Goal: Task Accomplishment & Management: Complete application form

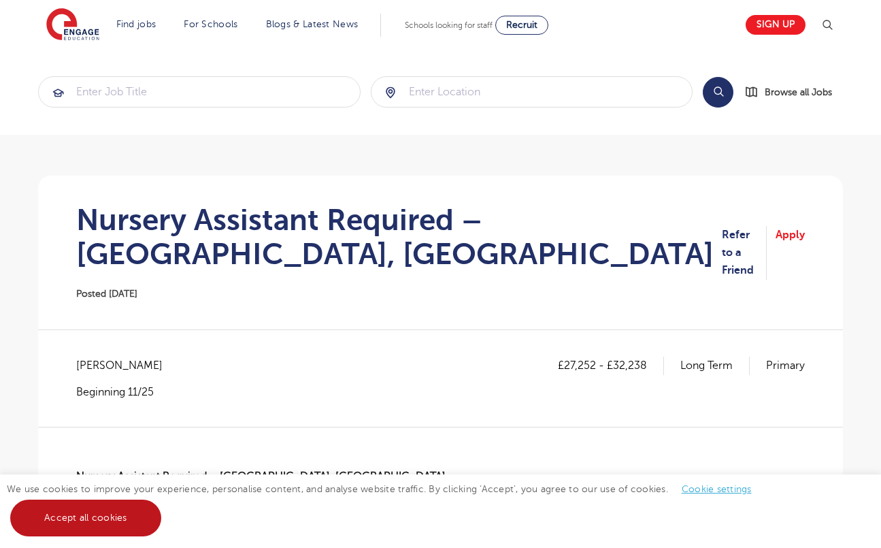
click at [140, 523] on link "Accept all cookies" at bounding box center [85, 518] width 151 height 37
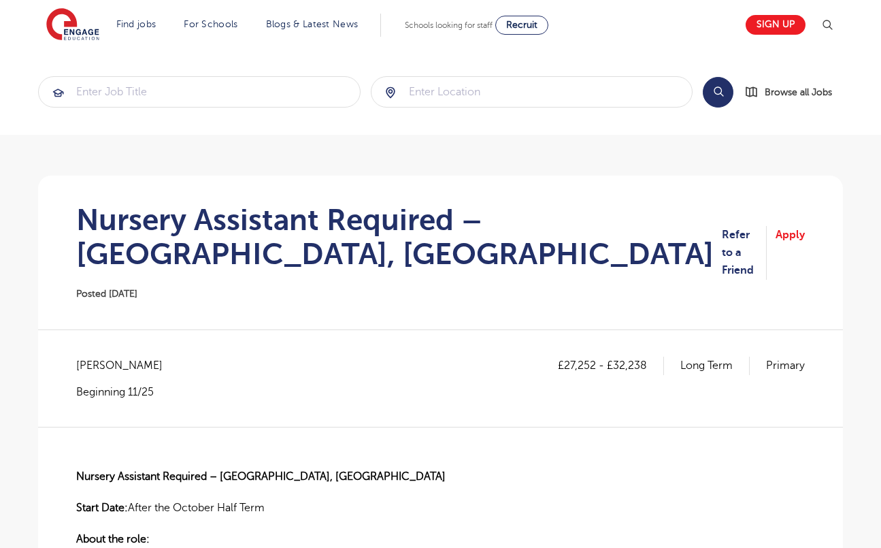
scroll to position [196, 0]
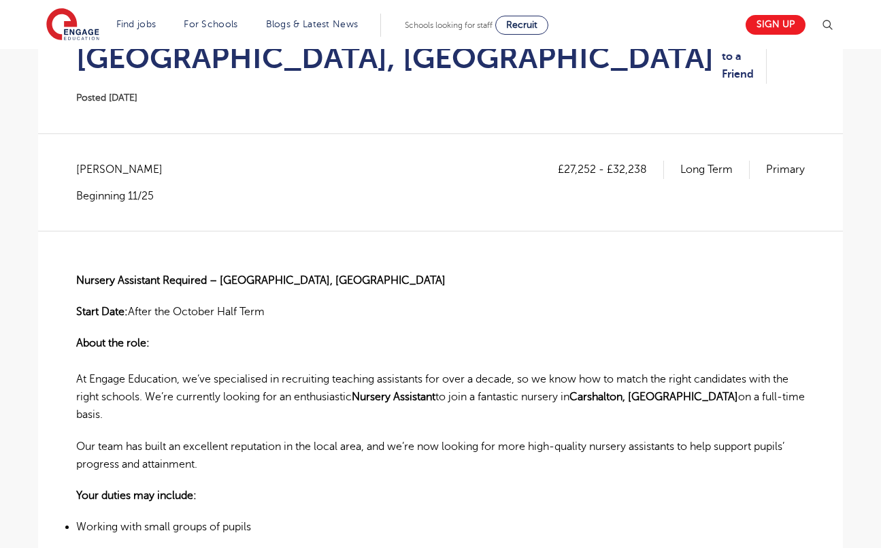
click at [795, 48] on div "Find jobs All vacancies We have one of the UK's largest database. and with hund…" at bounding box center [441, 25] width 790 height 50
click at [795, 55] on link "Apply" at bounding box center [790, 57] width 29 height 54
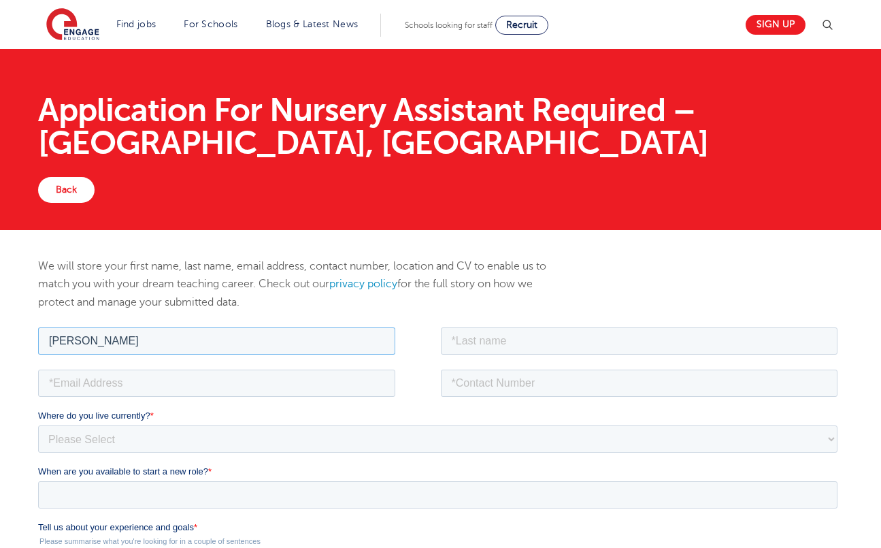
type input "[PERSON_NAME]"
click at [653, 319] on div "We will store your first name, last name, email address, contact number, locati…" at bounding box center [441, 290] width 826 height 67
type input "[PERSON_NAME]"
click at [272, 398] on fieldset at bounding box center [440, 387] width 805 height 42
type input "[EMAIL_ADDRESS][DOMAIN_NAME]"
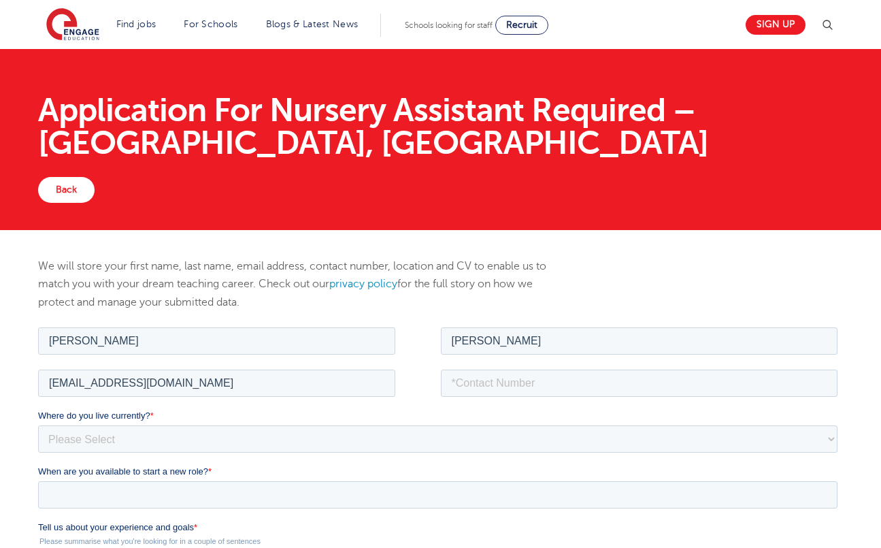
click at [600, 404] on fieldset "[EMAIL_ADDRESS][DOMAIN_NAME]" at bounding box center [440, 387] width 805 height 42
type input "07803806470"
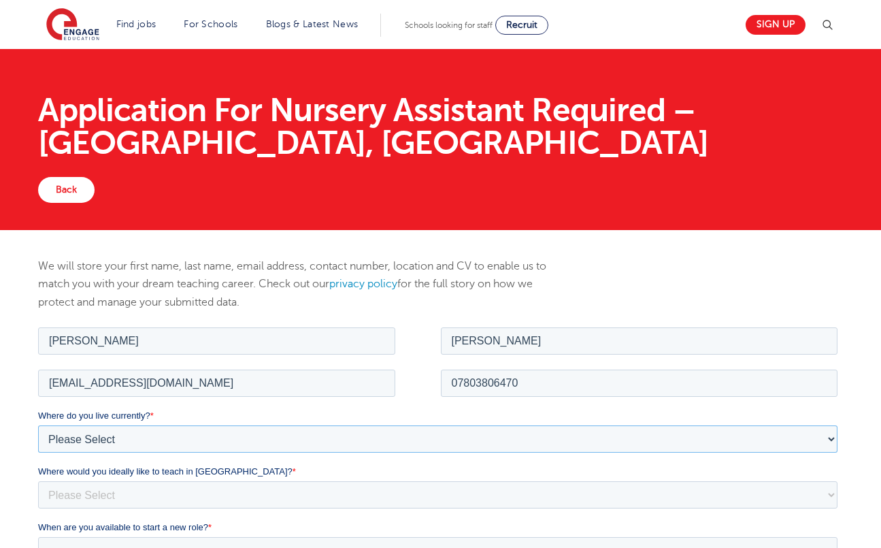
select select "UK"
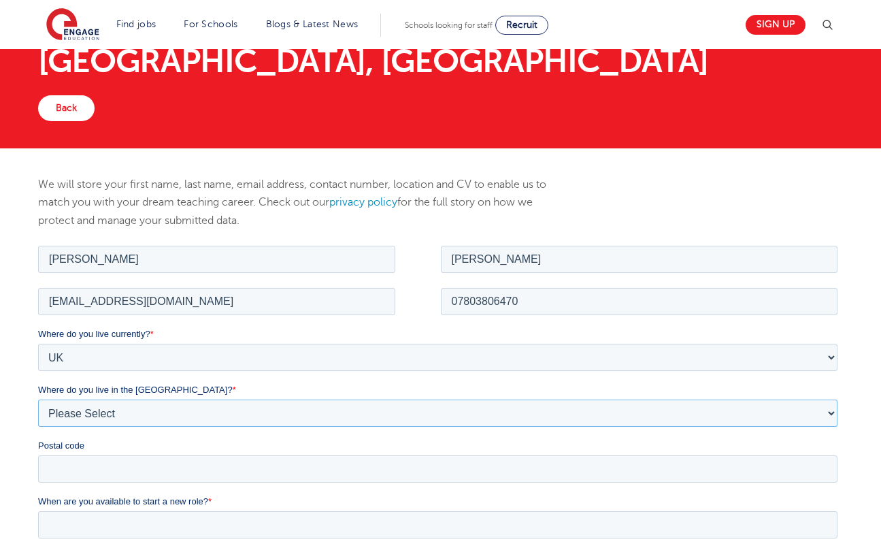
select select "[GEOGRAPHIC_DATA]"
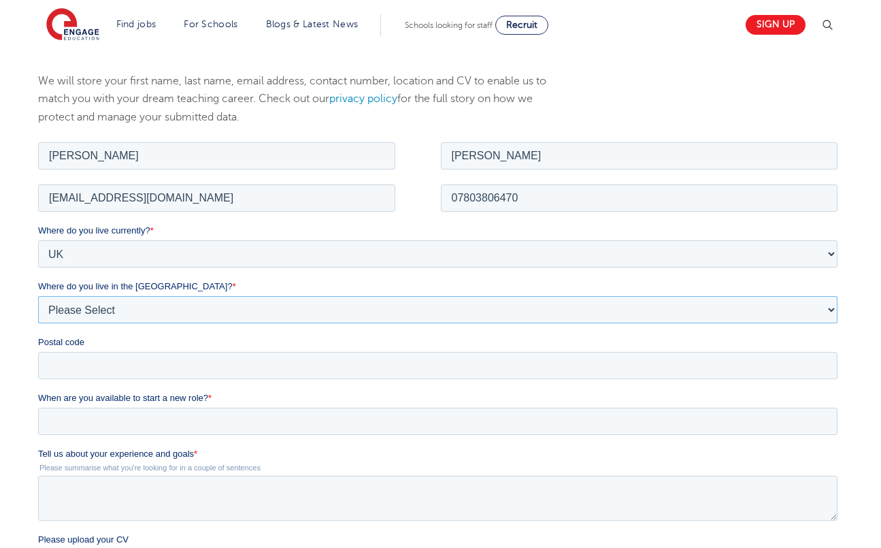
scroll to position [208, 0]
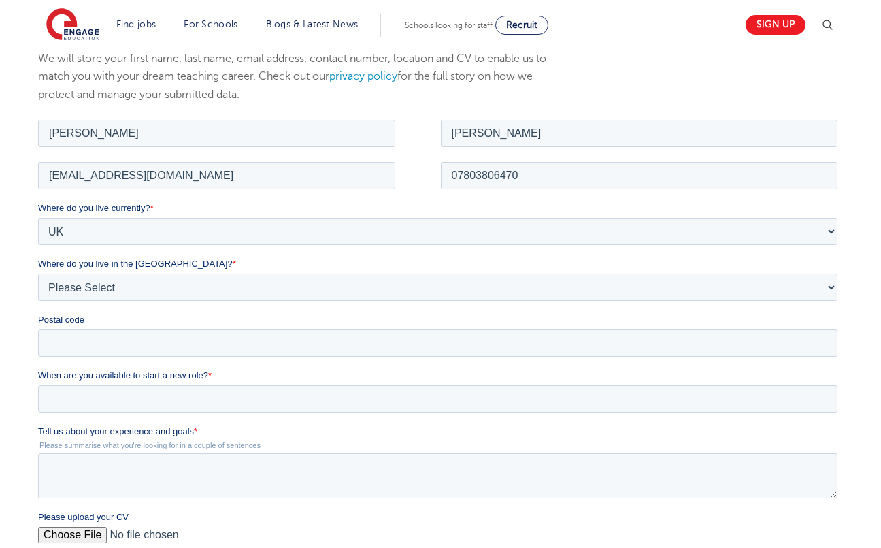
click at [261, 363] on fieldset "Where do you live currently? * Please Select [GEOGRAPHIC_DATA] [GEOGRAPHIC_DATA…" at bounding box center [440, 284] width 805 height 167
type input "SM3 9EA"
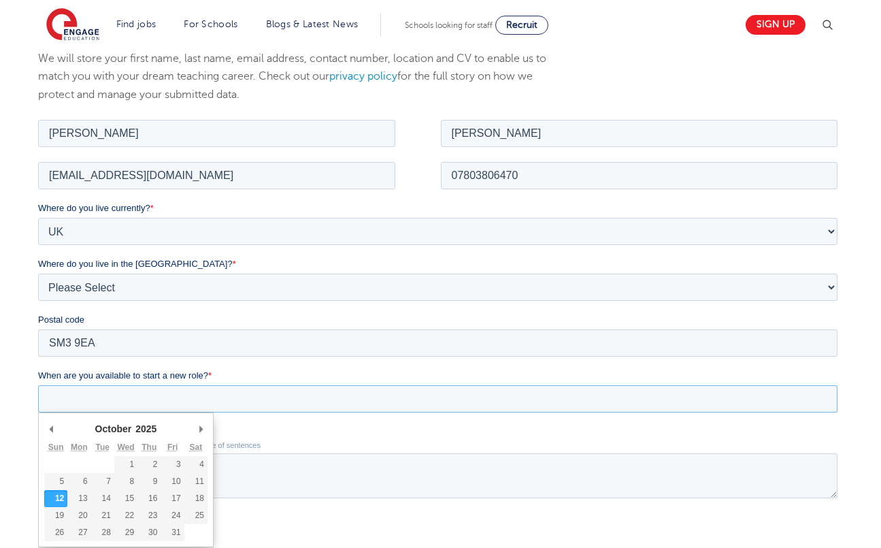
click at [272, 385] on input "When are you available to start a new role? *" at bounding box center [438, 398] width 800 height 27
type div "[DATE]"
type input "[DATE]"
click at [97, 402] on input "[DATE]" at bounding box center [438, 398] width 800 height 27
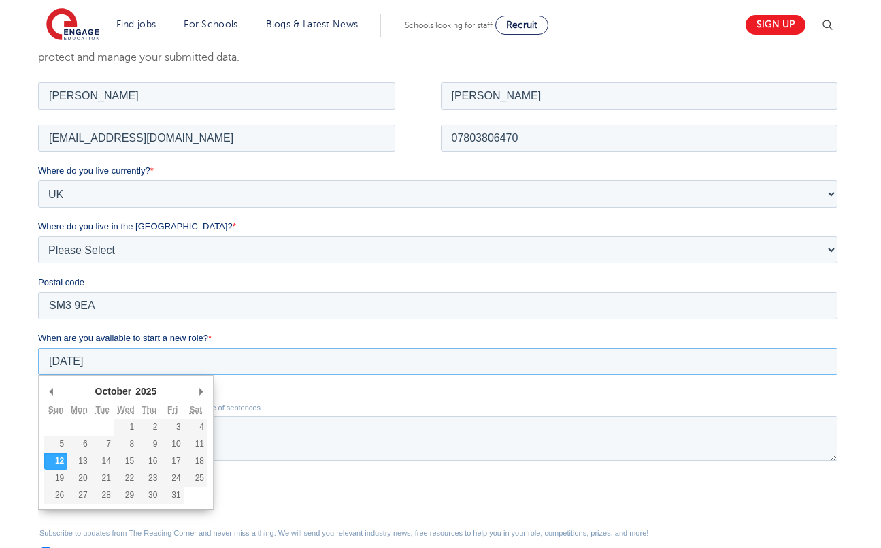
scroll to position [246, 0]
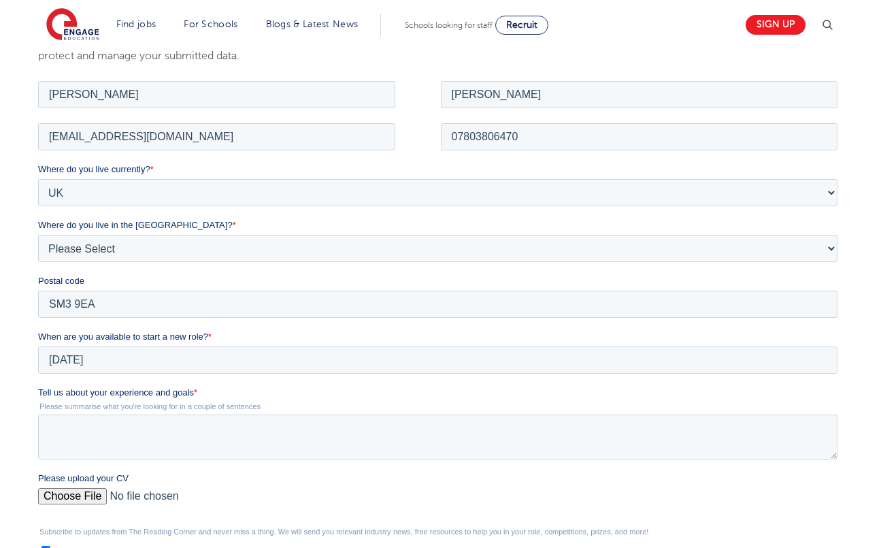
click at [262, 390] on label "Tell us about your experience and goals *" at bounding box center [440, 392] width 805 height 14
click at [262, 414] on textarea "Tell us about your experience and goals *" at bounding box center [438, 436] width 800 height 45
click at [229, 442] on textarea "Tell us about your experience and goals *" at bounding box center [438, 436] width 800 height 45
type textarea "I"
drag, startPoint x: 359, startPoint y: 439, endPoint x: -108, endPoint y: 435, distance: 466.3
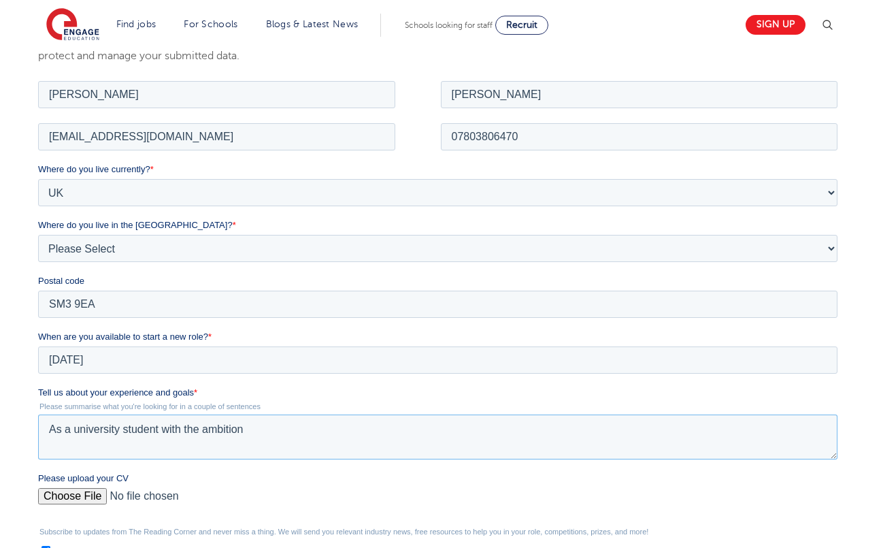
click at [38, 435] on html "Job Position Job Sector Job ID Job Number Job Owner [PERSON_NAME] [EMAIL_ADDRES…" at bounding box center [440, 386] width 805 height 617
type textarea "I"
type textarea "m"
type textarea "I"
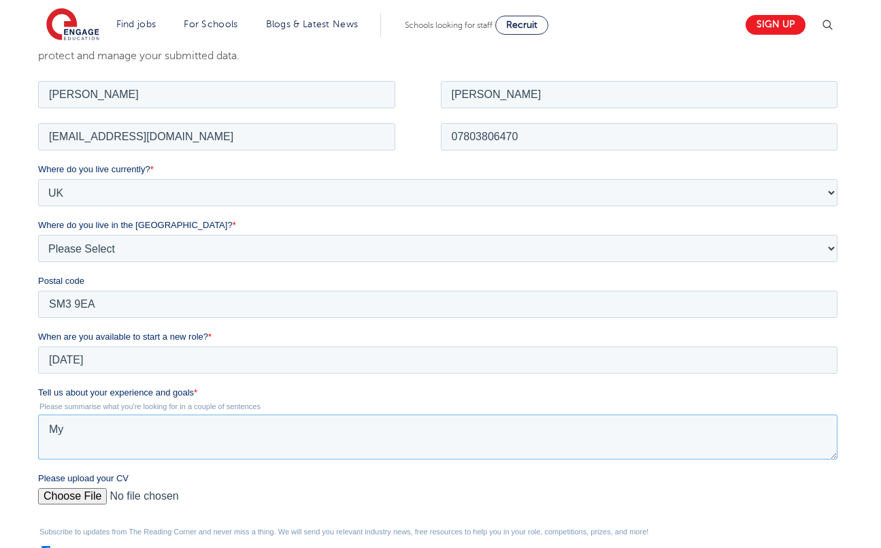
type textarea "M"
type textarea "H"
drag, startPoint x: 327, startPoint y: 425, endPoint x: 233, endPoint y: 425, distance: 94.6
click at [233, 425] on textarea "I am a second year university student who aspires to" at bounding box center [438, 436] width 800 height 45
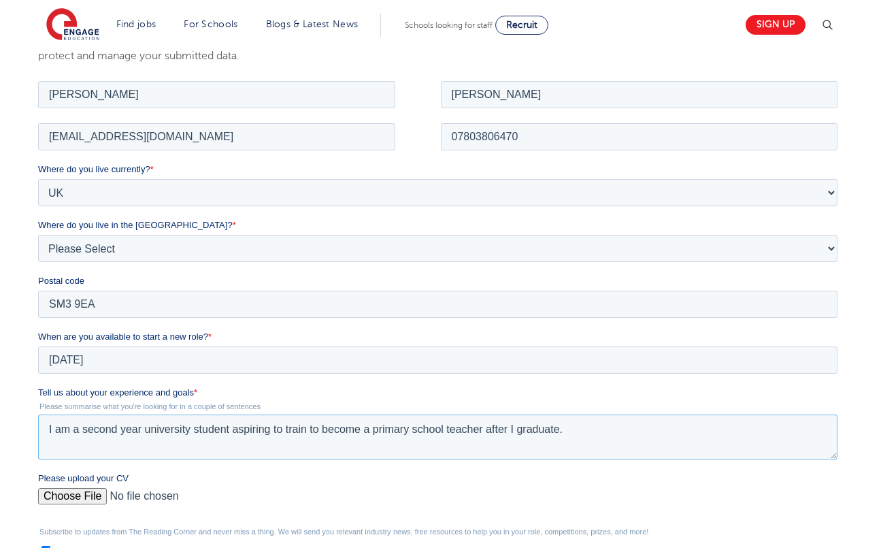
click at [149, 427] on textarea "I am a second year university student aspiring to train to become a primary sch…" at bounding box center [438, 436] width 800 height 45
click at [145, 427] on textarea "I am a second year university student aspiring to train to become a primary sch…" at bounding box center [438, 436] width 800 height 45
click at [664, 452] on textarea "I am a second year undergraduate university student aspiring to train to become…" at bounding box center [438, 436] width 800 height 45
click at [412, 425] on textarea "I am a second year undergraduate university student aspiring to train to become…" at bounding box center [438, 436] width 800 height 45
click at [641, 432] on textarea "I am a second-year undergraduate university student aspiring to train as a prim…" at bounding box center [438, 436] width 800 height 45
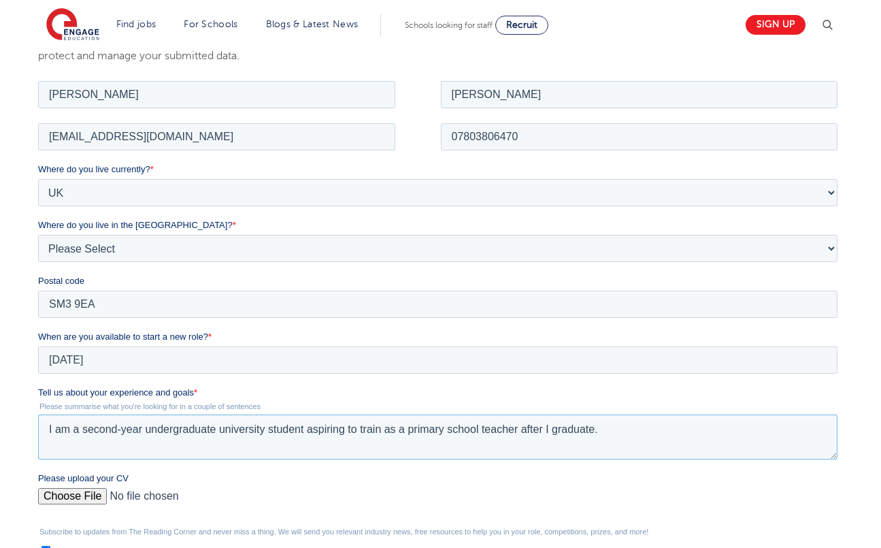
click at [140, 433] on textarea "I am a second-year undergraduate university student aspiring to train as a prim…" at bounding box center [438, 436] width 800 height 45
click at [597, 441] on textarea "I am a second-year undergraduate university student aspiring to train as a prim…" at bounding box center [438, 436] width 800 height 45
click at [639, 445] on textarea "I am a second-year undergraduate university student aspiring to train as a prim…" at bounding box center [438, 436] width 800 height 45
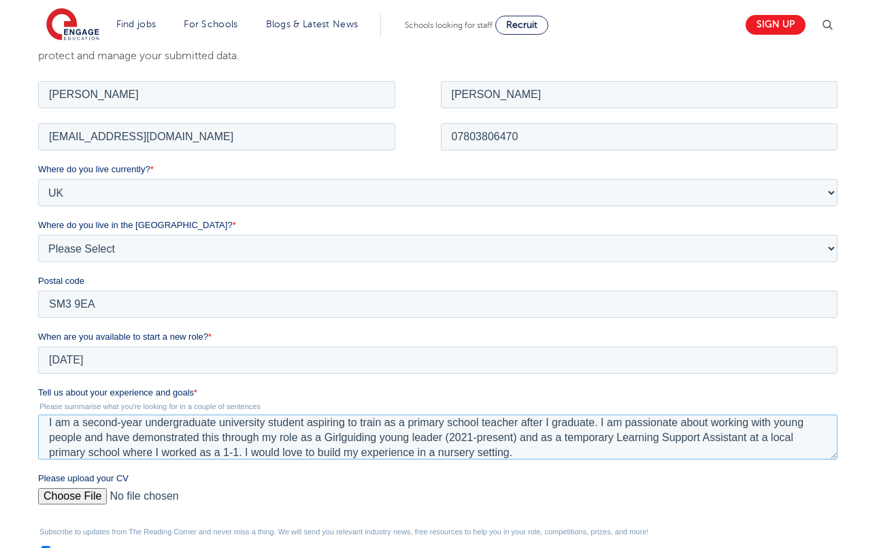
scroll to position [306, 0]
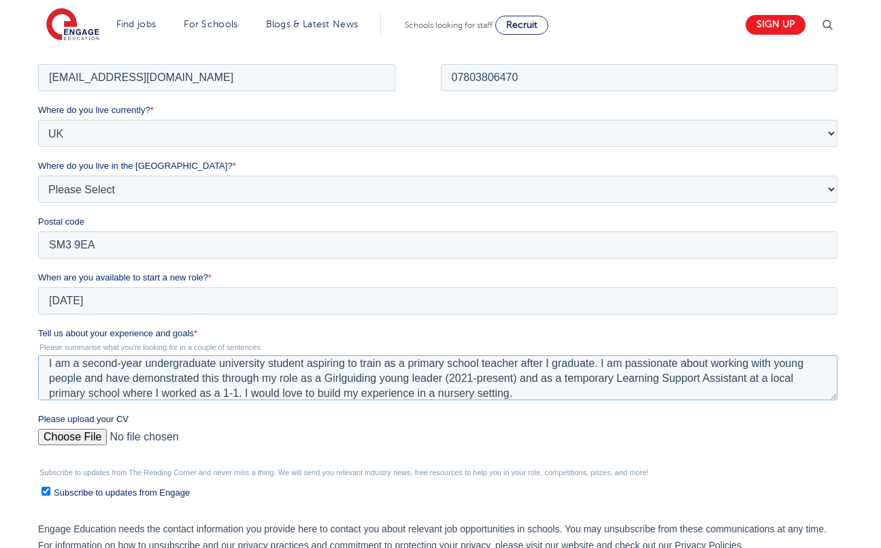
type textarea "I am a second-year undergraduate university student aspiring to train as a prim…"
click at [83, 438] on input "Please upload your CV" at bounding box center [438, 441] width 800 height 27
type input "C:\fakepath\[PERSON_NAME] Resume 2025.pdf"
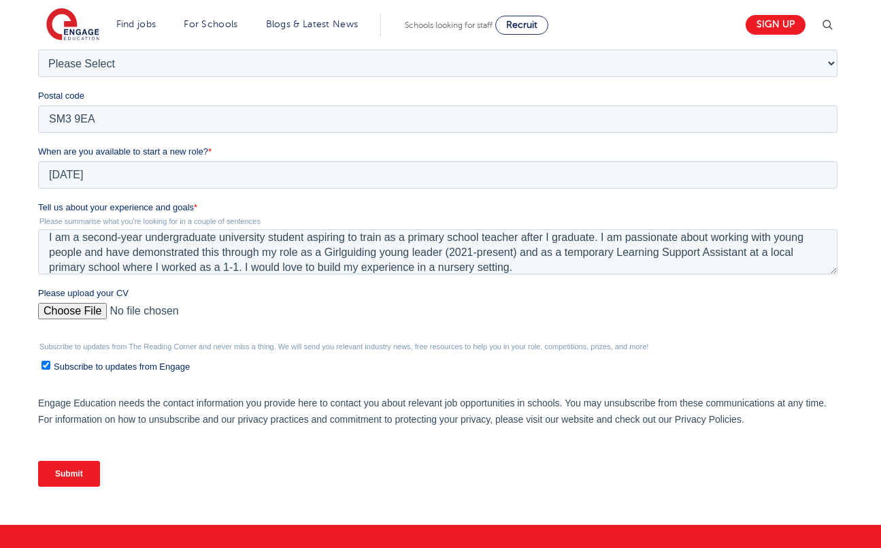
scroll to position [449, 0]
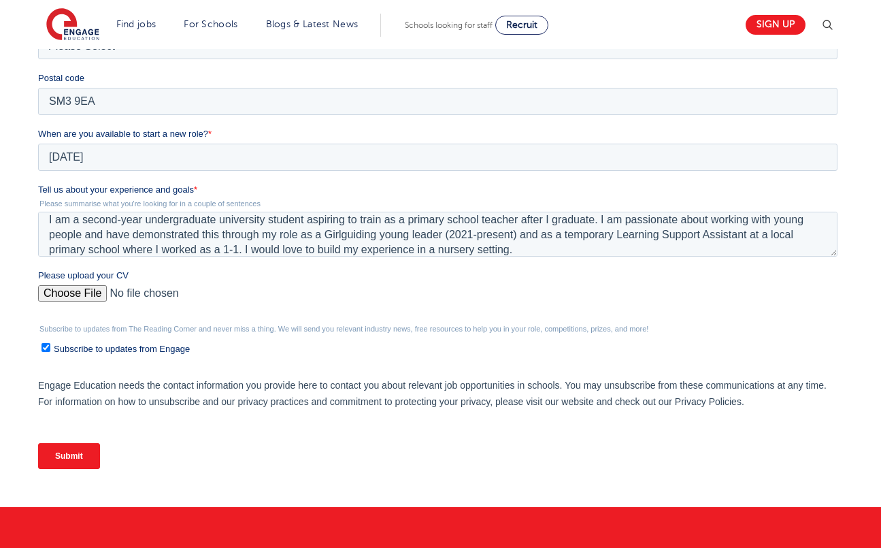
click at [74, 459] on input "Submit" at bounding box center [69, 456] width 62 height 26
